Goal: Task Accomplishment & Management: Use online tool/utility

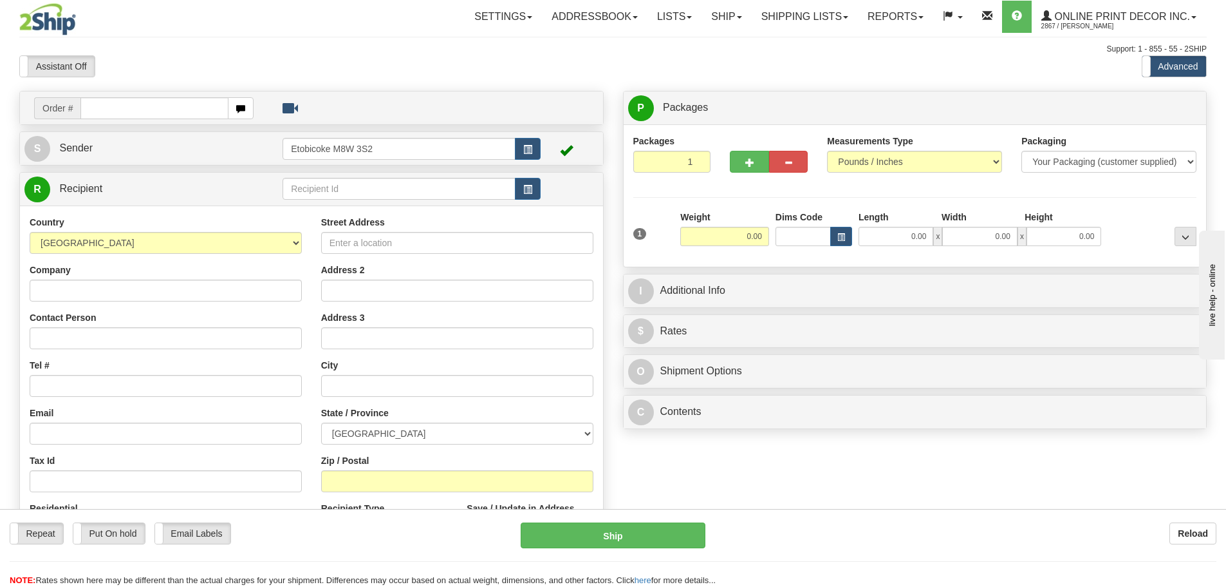
select select "US"
click at [30, 232] on select "[GEOGRAPHIC_DATA] [GEOGRAPHIC_DATA] [GEOGRAPHIC_DATA] [GEOGRAPHIC_DATA] [US_STA…" at bounding box center [166, 243] width 272 height 22
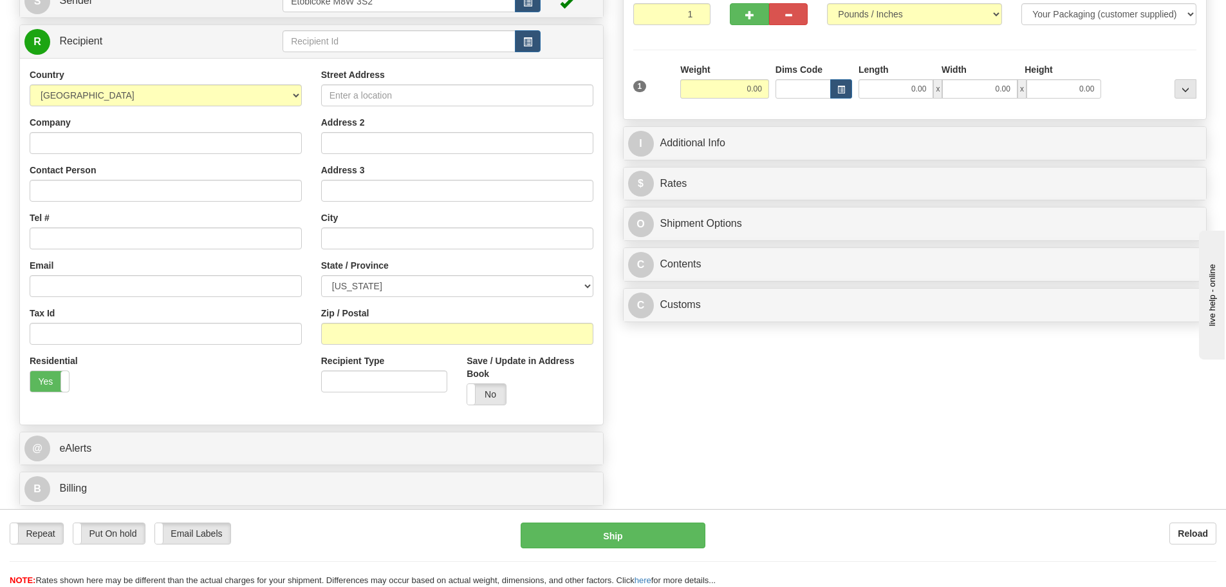
scroll to position [193, 0]
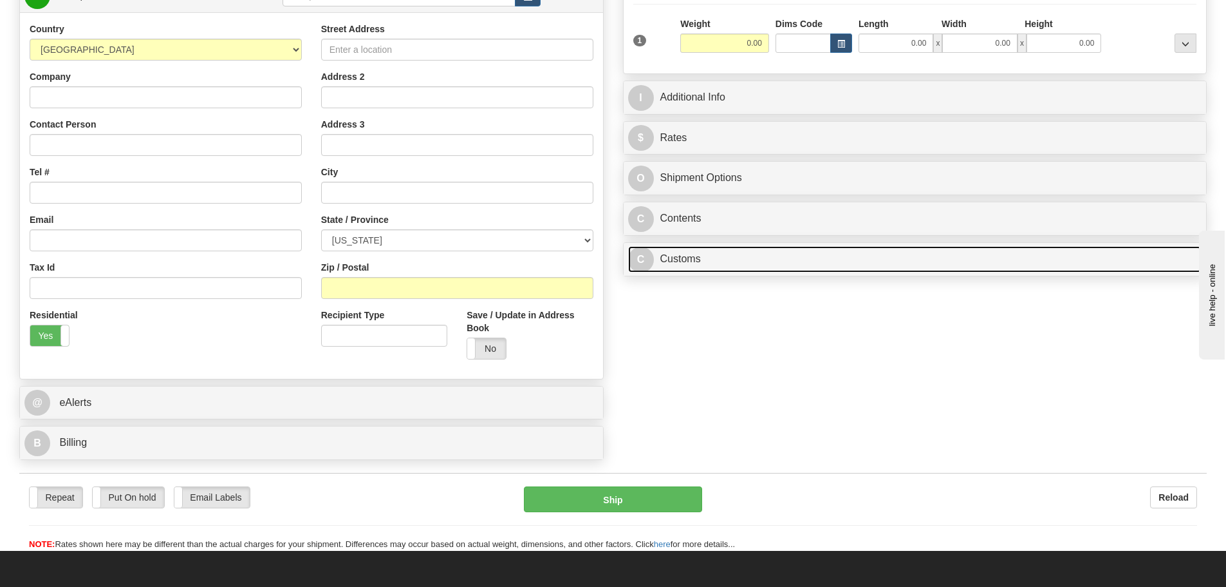
click at [728, 263] on link "C Customs" at bounding box center [915, 259] width 574 height 26
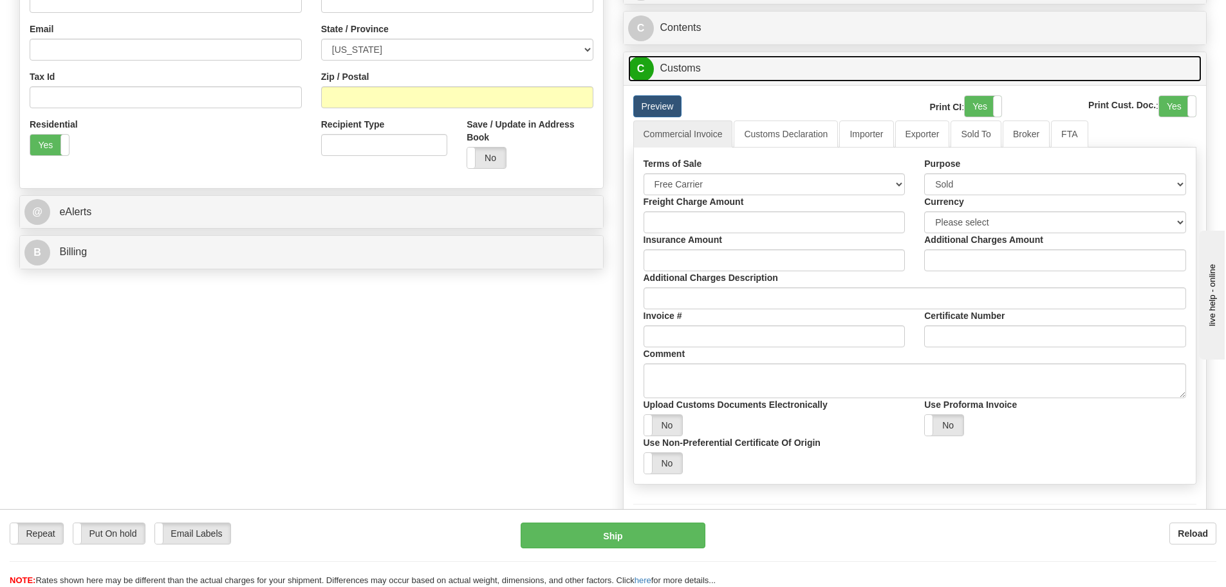
scroll to position [386, 0]
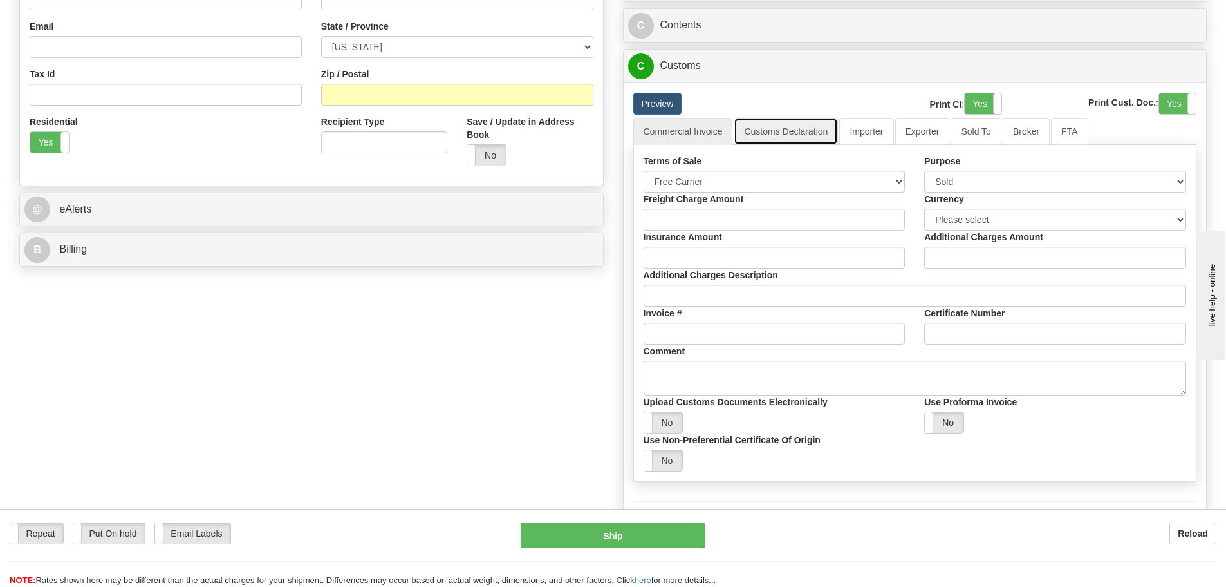
click at [789, 128] on link "Customs Declaration" at bounding box center [786, 131] width 104 height 27
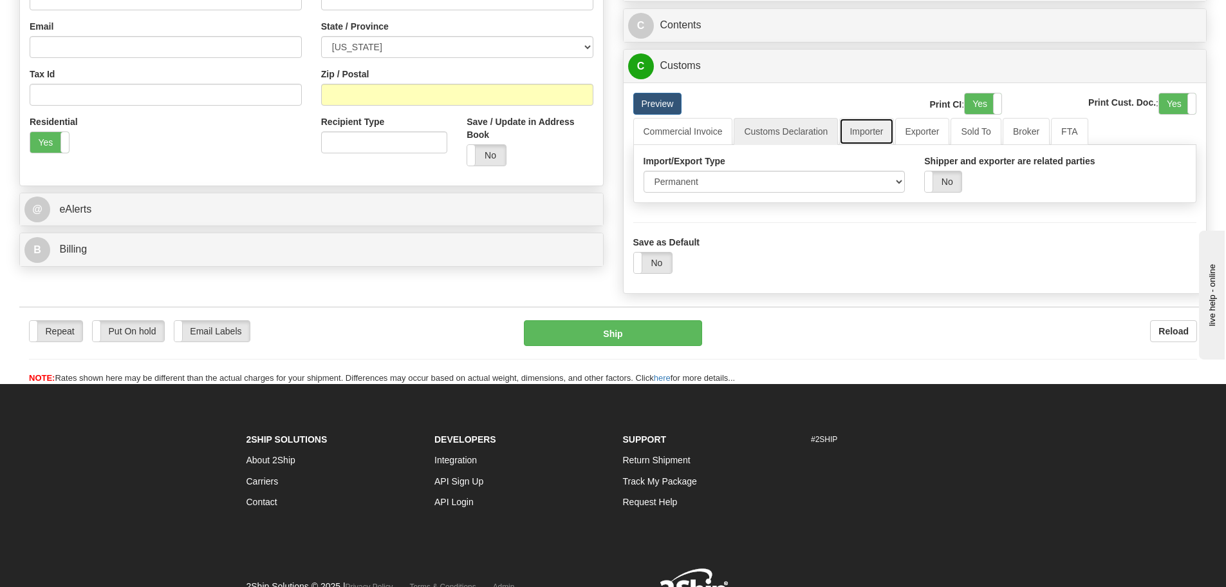
click at [869, 127] on link "Importer" at bounding box center [867, 131] width 54 height 27
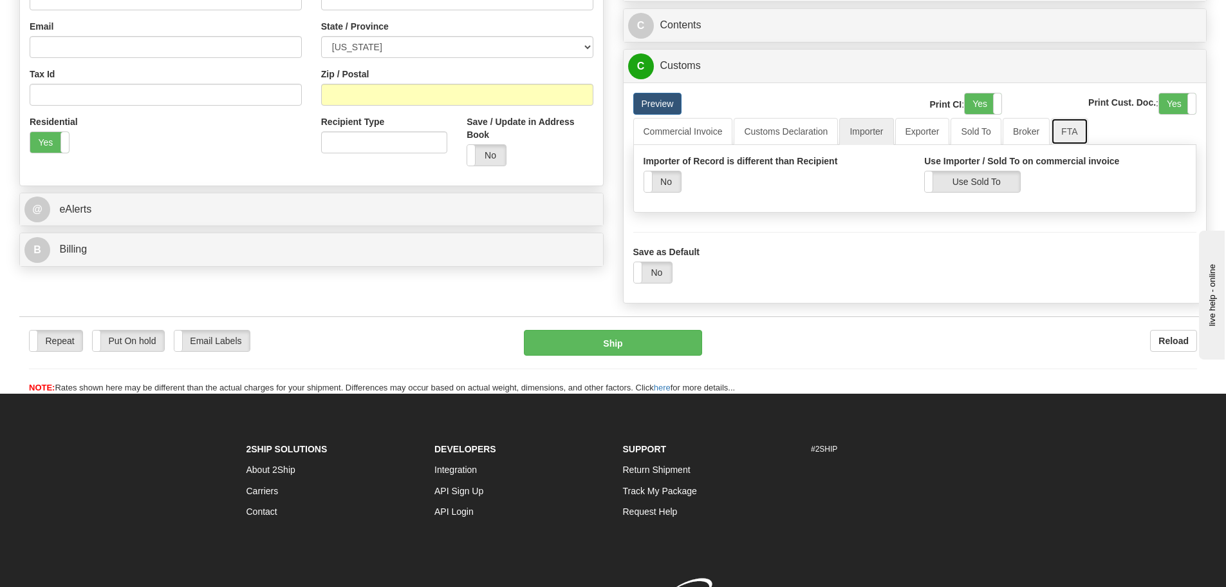
click at [1071, 129] on link "FTA" at bounding box center [1069, 131] width 37 height 27
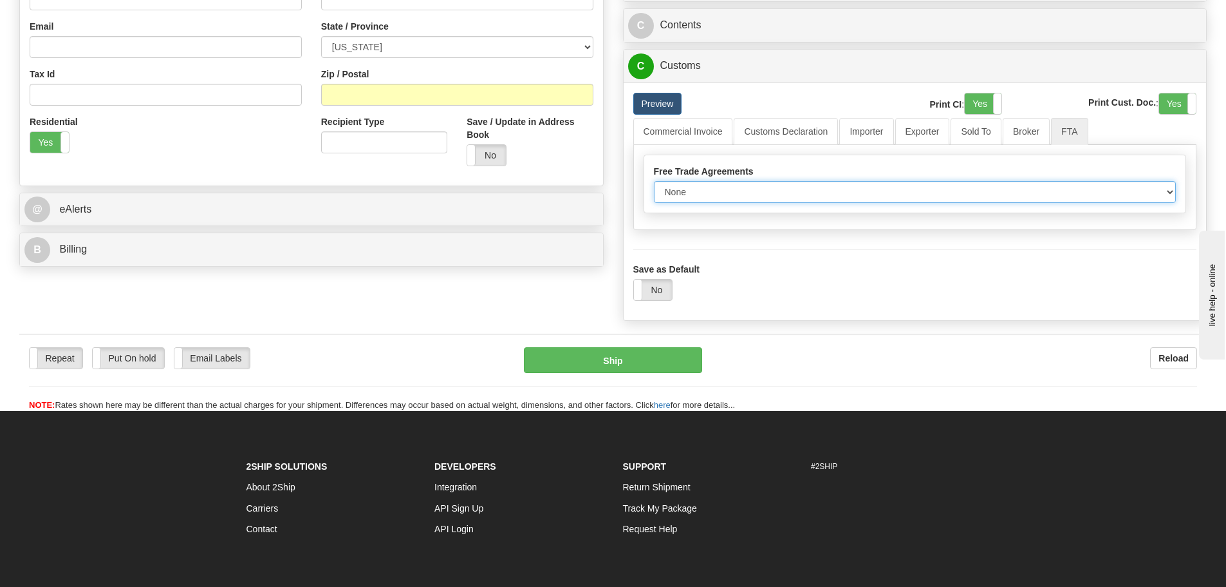
click at [748, 190] on select "None Other USMCA CETA CUKTCA" at bounding box center [915, 192] width 523 height 22
click at [1169, 195] on select "None Other USMCA CETA CUKTCA" at bounding box center [915, 192] width 523 height 22
click at [661, 285] on label "No" at bounding box center [653, 289] width 39 height 21
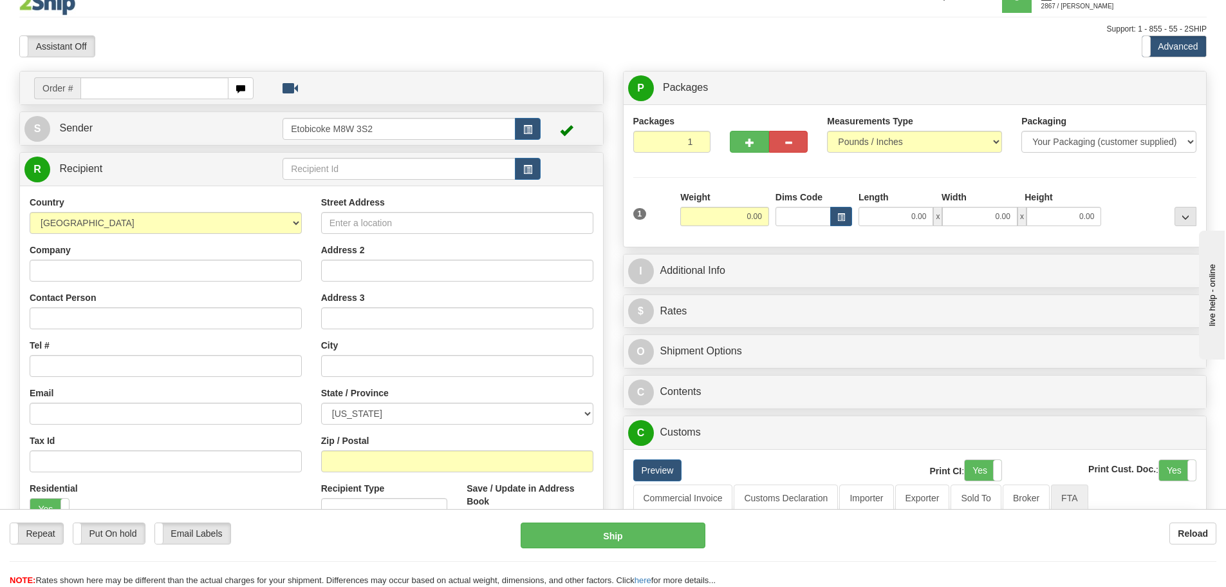
scroll to position [0, 0]
